Goal: Transaction & Acquisition: Purchase product/service

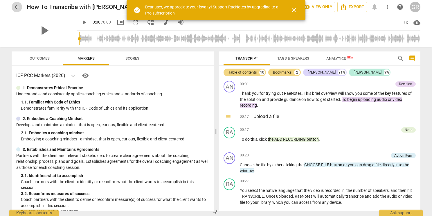
click at [16, 7] on span "arrow_back" at bounding box center [16, 6] width 7 height 7
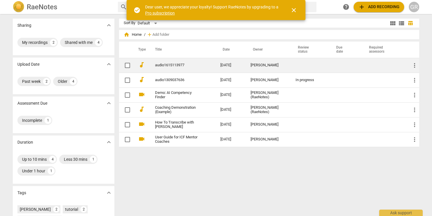
click at [178, 65] on link "audio1615113977" at bounding box center [177, 65] width 44 height 4
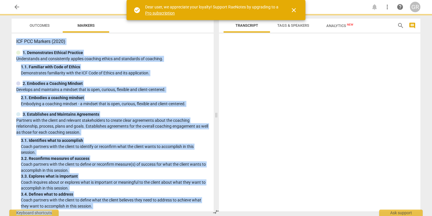
click at [178, 65] on div "1. 1. Familiar with Code of Ethics" at bounding box center [115, 67] width 188 height 6
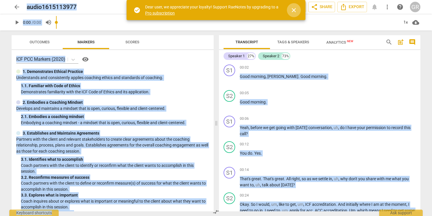
click at [295, 11] on span "close" at bounding box center [294, 10] width 7 height 7
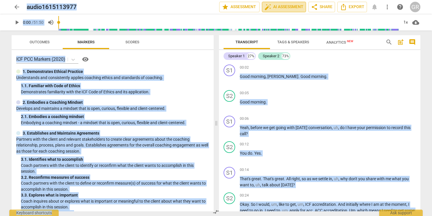
click at [289, 4] on span "auto_fix_high AI Assessment" at bounding box center [284, 6] width 39 height 7
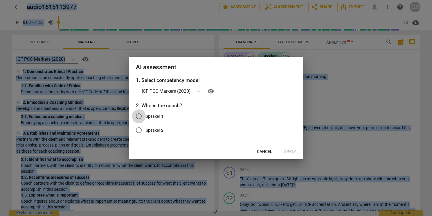
click at [139, 117] on input "Speaker 1" at bounding box center [139, 116] width 14 height 14
radio input "true"
click at [293, 149] on span "Apply" at bounding box center [290, 152] width 12 height 6
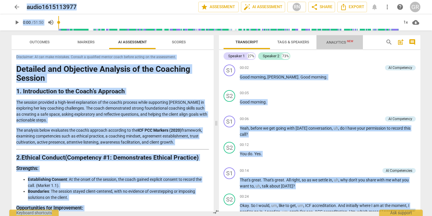
click at [339, 41] on span "Analytics New" at bounding box center [340, 42] width 27 height 4
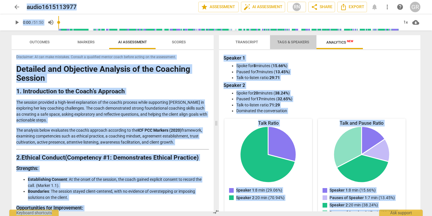
click at [290, 37] on button "Tags & Speakers" at bounding box center [293, 42] width 47 height 14
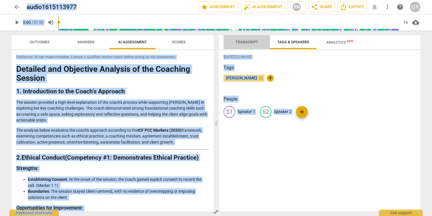
click at [248, 38] on span "Transcript" at bounding box center [247, 42] width 37 height 8
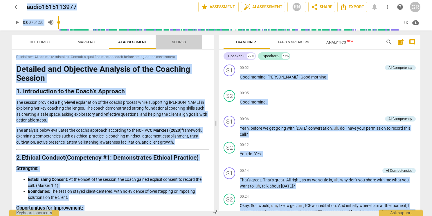
click at [183, 41] on span "Scores" at bounding box center [179, 42] width 14 height 4
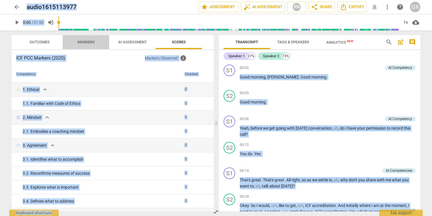
click at [90, 44] on span "Markers" at bounding box center [86, 42] width 17 height 4
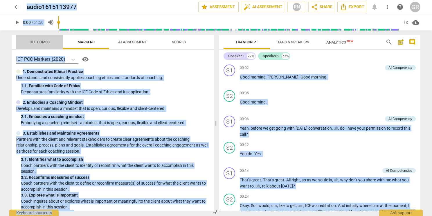
click at [37, 43] on span "Outcomes" at bounding box center [40, 42] width 20 height 4
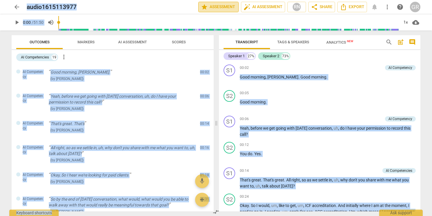
click at [221, 3] on span "star Assessment" at bounding box center [218, 6] width 35 height 7
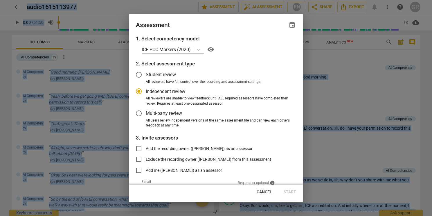
radio input "false"
click at [140, 73] on input "Student review" at bounding box center [139, 75] width 14 height 14
radio input "false"
click at [139, 149] on input "Add the recording owner ([PERSON_NAME]) as an assessor" at bounding box center [139, 149] width 14 height 14
checkbox input "true"
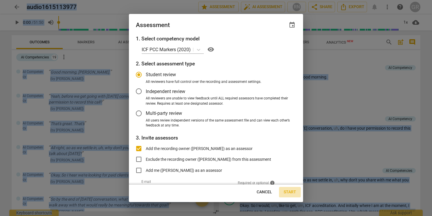
click at [287, 192] on span "Start" at bounding box center [290, 192] width 12 height 6
radio input "false"
type input "[PERSON_NAME] <[PERSON_NAME][EMAIL_ADDRESS][DOMAIN_NAME]>"
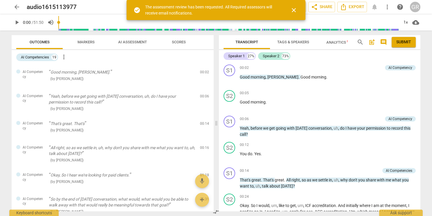
click at [294, 9] on span "close" at bounding box center [294, 10] width 7 height 7
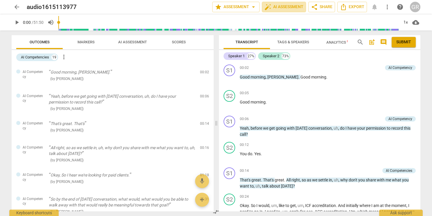
click at [294, 9] on span "auto_fix_high AI Assessment" at bounding box center [284, 6] width 39 height 7
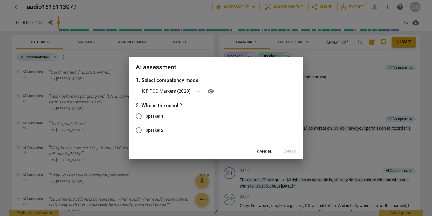
click at [141, 116] on input "Speaker 1" at bounding box center [139, 116] width 14 height 14
radio input "true"
click at [294, 153] on span "Apply" at bounding box center [290, 152] width 12 height 6
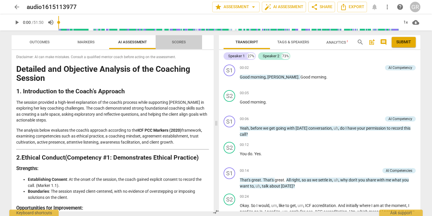
click at [181, 43] on span "Scores" at bounding box center [179, 42] width 14 height 4
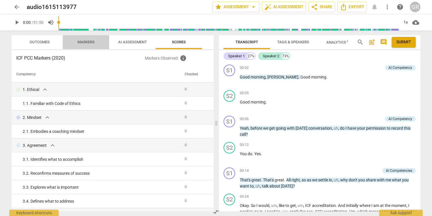
click at [84, 46] on span "Markers" at bounding box center [86, 42] width 31 height 8
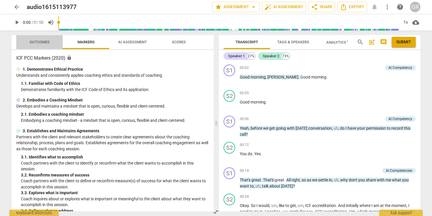
click at [41, 44] on span "Outcomes" at bounding box center [40, 42] width 34 height 8
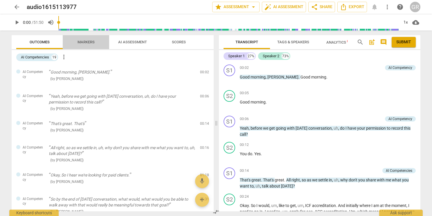
click at [98, 44] on span "Markers" at bounding box center [86, 42] width 31 height 8
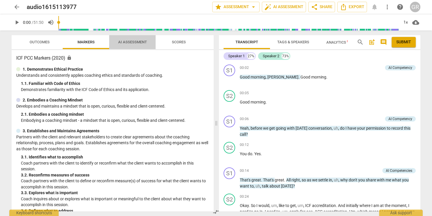
click at [137, 42] on span "AI Assessment" at bounding box center [132, 42] width 29 height 4
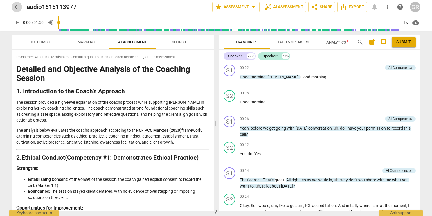
click at [17, 9] on span "arrow_back" at bounding box center [16, 6] width 7 height 7
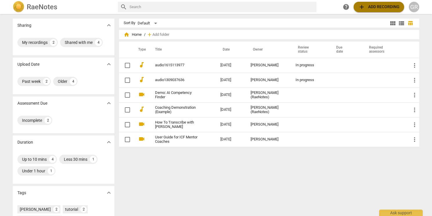
click at [379, 6] on span "add Add recording" at bounding box center [379, 6] width 41 height 7
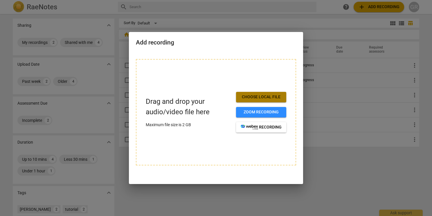
click at [268, 96] on span "Choose local file" at bounding box center [261, 97] width 41 height 6
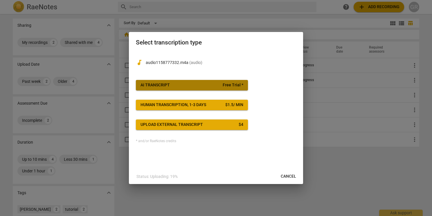
click at [195, 83] on span "AI Transcript Free Trial *" at bounding box center [192, 85] width 103 height 6
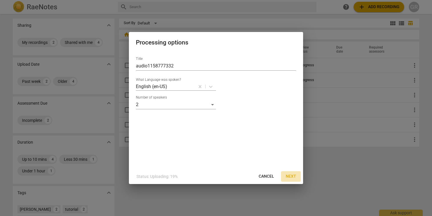
click at [293, 175] on span "Next" at bounding box center [291, 177] width 10 height 6
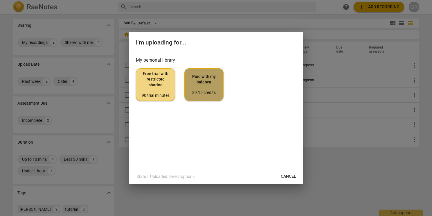
click at [208, 77] on span "Paid with my balance $9.15 credits" at bounding box center [203, 85] width 29 height 22
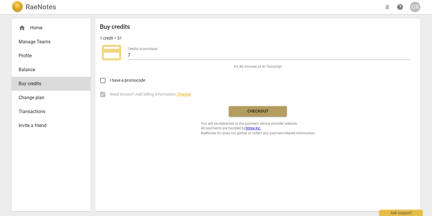
click at [259, 107] on button "Checkout" at bounding box center [258, 111] width 58 height 10
